Goal: Contribute content: Add original content to the website for others to see

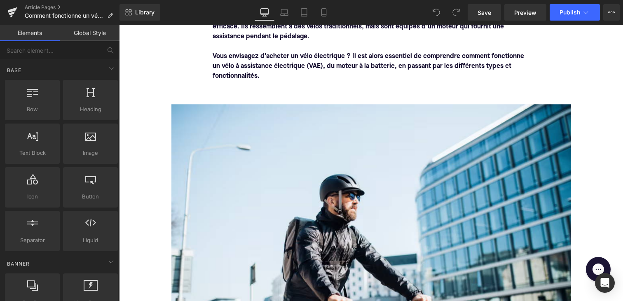
scroll to position [21, 0]
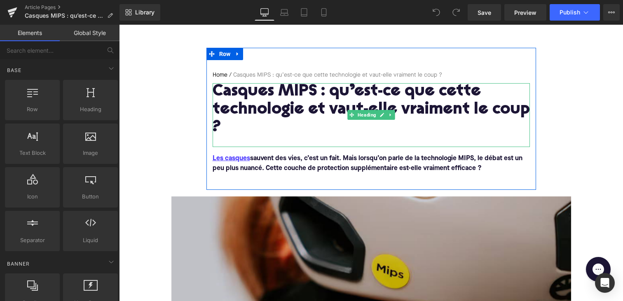
scroll to position [79, 0]
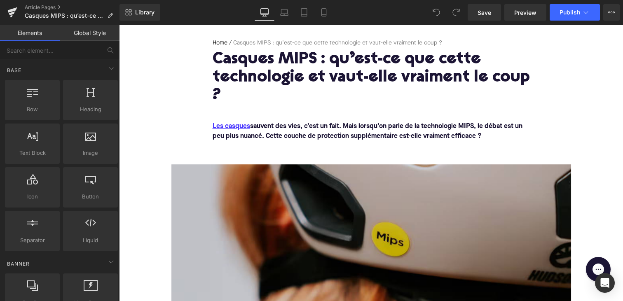
click at [251, 104] on h1 "Casques MIPS : qu’est-ce que cette technologie et vaut-elle vraiment le coup ?" at bounding box center [371, 78] width 317 height 54
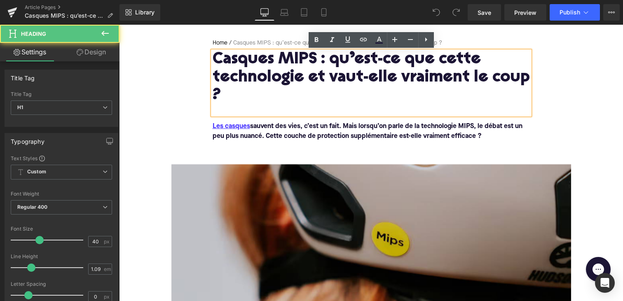
click at [248, 93] on h1 "Casques MIPS : qu’est-ce que cette technologie et vaut-elle vraiment le coup ?" at bounding box center [371, 78] width 317 height 54
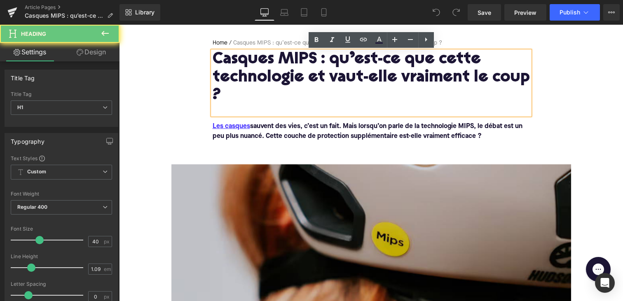
click at [248, 93] on h1 "Casques MIPS : qu’est-ce que cette technologie et vaut-elle vraiment le coup ?" at bounding box center [371, 78] width 317 height 54
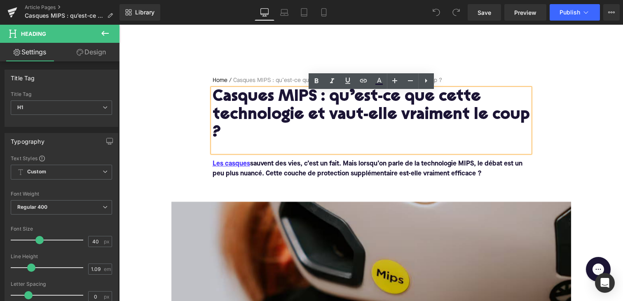
scroll to position [37, 0]
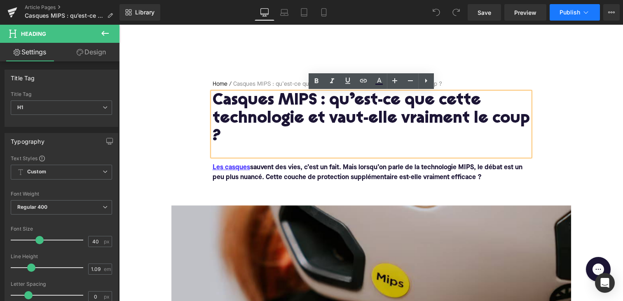
click at [562, 12] on span "Publish" at bounding box center [569, 12] width 21 height 7
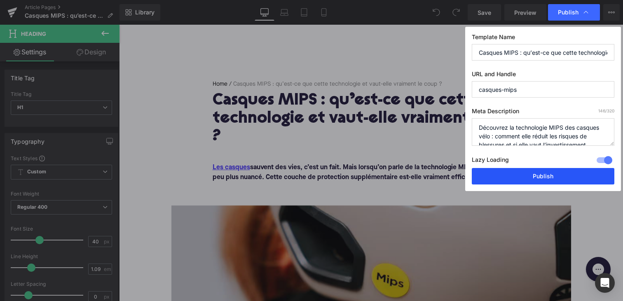
click at [519, 175] on button "Publish" at bounding box center [543, 176] width 143 height 16
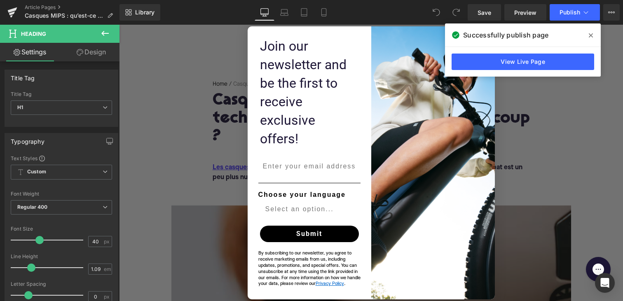
click at [598, 31] on div "Successfully publish page" at bounding box center [523, 34] width 156 height 23
click at [595, 33] on span at bounding box center [590, 35] width 13 height 13
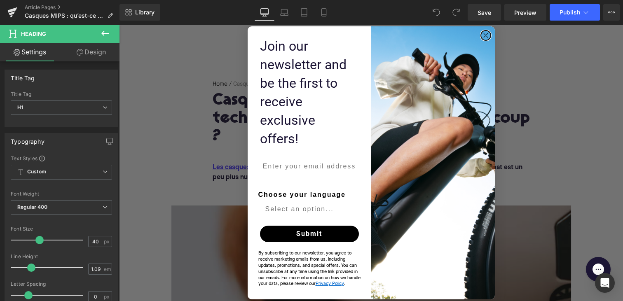
click at [484, 40] on circle "Close dialog" at bounding box center [485, 34] width 9 height 9
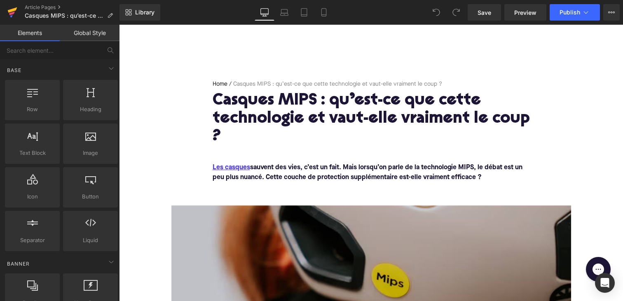
click at [6, 9] on link at bounding box center [12, 12] width 25 height 25
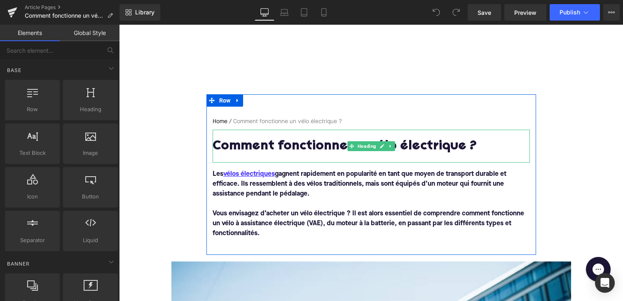
click at [288, 145] on h1 "Comment fonctionne un vélo électrique ?" at bounding box center [371, 147] width 317 height 14
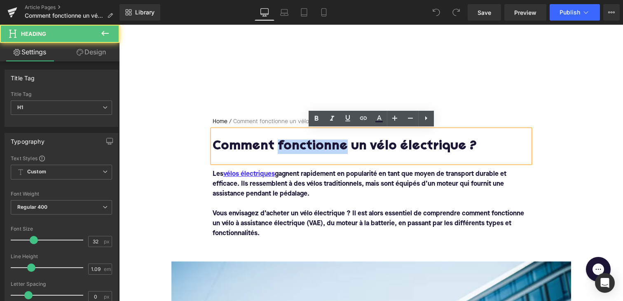
click at [288, 145] on h1 "Comment fonctionne un vélo électrique ?" at bounding box center [371, 147] width 317 height 14
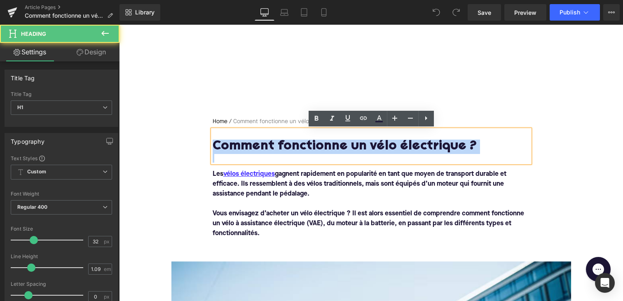
click at [288, 145] on h1 "Comment fonctionne un vélo électrique ?" at bounding box center [371, 147] width 317 height 14
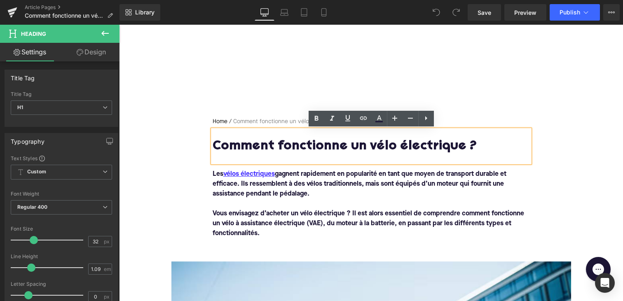
click at [472, 147] on h1 "Comment fonctionne un vélo électrique ?" at bounding box center [371, 147] width 317 height 14
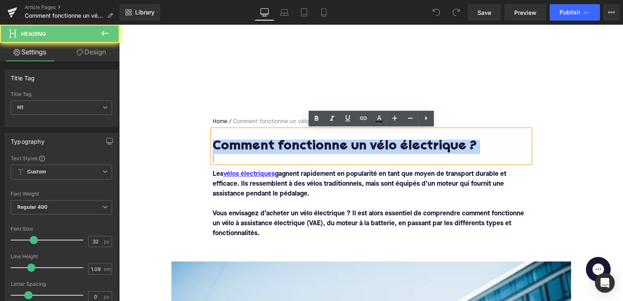
drag, startPoint x: 474, startPoint y: 148, endPoint x: 260, endPoint y: 145, distance: 213.8
click at [260, 145] on h1 "Comment fonctionne un vélo électrique ?" at bounding box center [371, 147] width 317 height 14
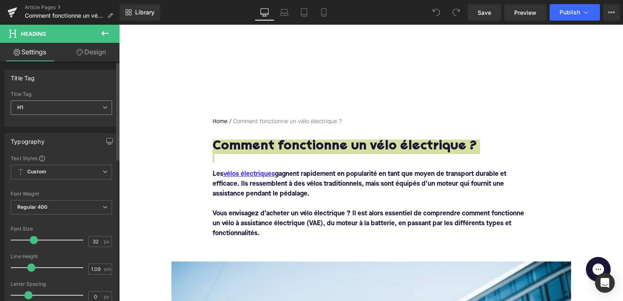
click at [88, 101] on span "H1" at bounding box center [61, 108] width 101 height 14
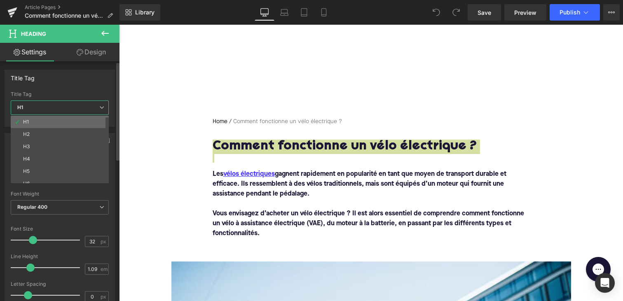
click at [67, 117] on li "H1" at bounding box center [62, 122] width 102 height 12
type input "100"
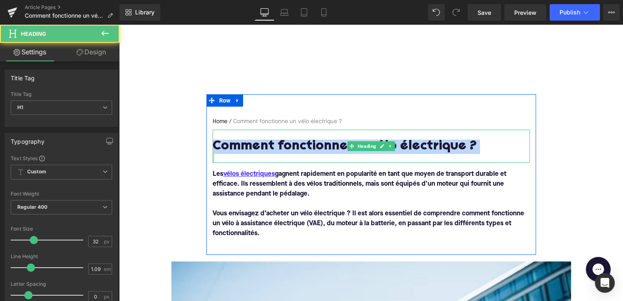
click at [242, 158] on div at bounding box center [371, 158] width 317 height 9
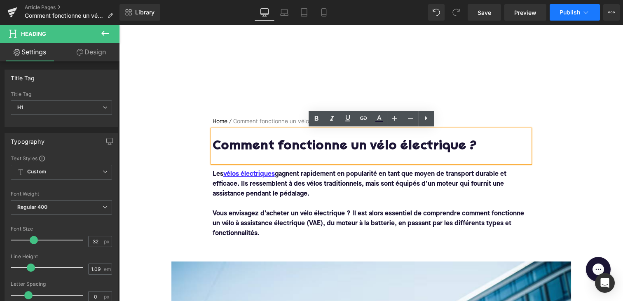
click at [566, 16] on button "Publish" at bounding box center [574, 12] width 50 height 16
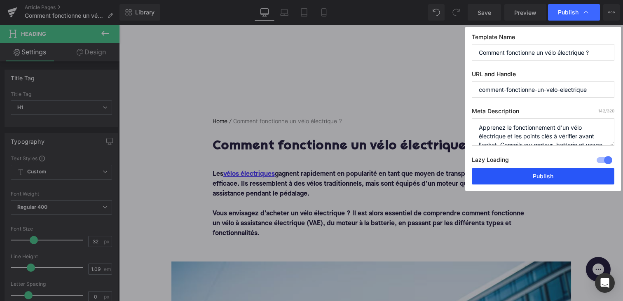
click at [532, 179] on button "Publish" at bounding box center [543, 176] width 143 height 16
